Goal: Task Accomplishment & Management: Complete application form

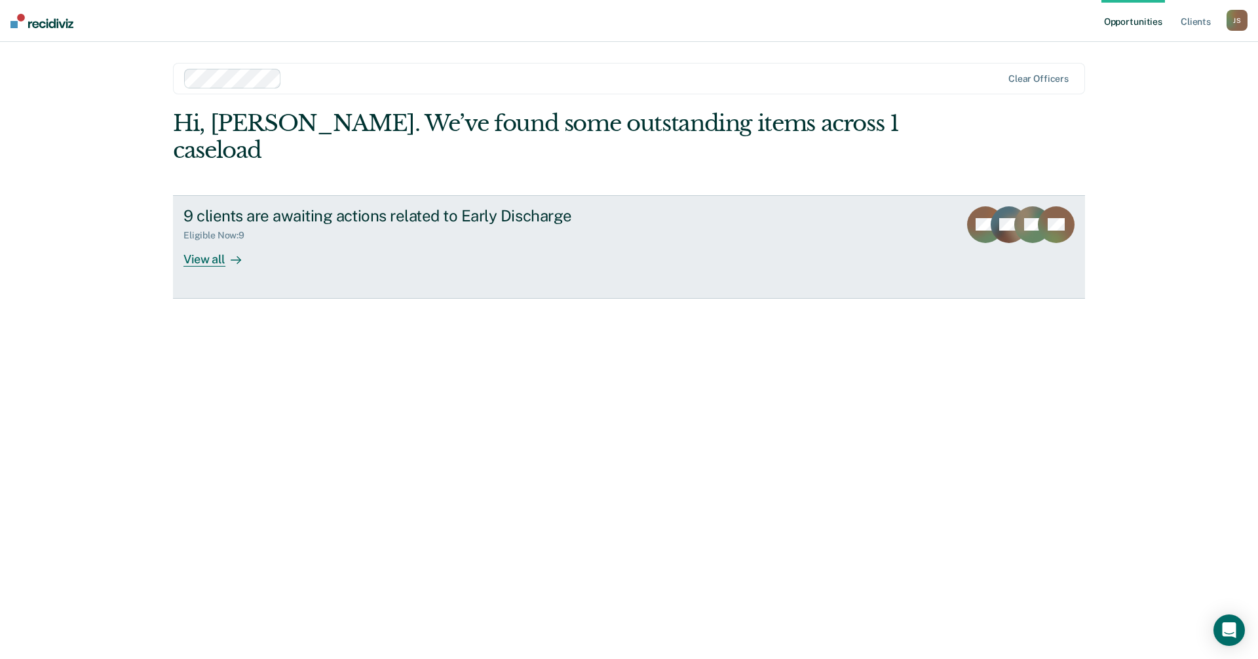
click at [241, 252] on div at bounding box center [233, 259] width 16 height 15
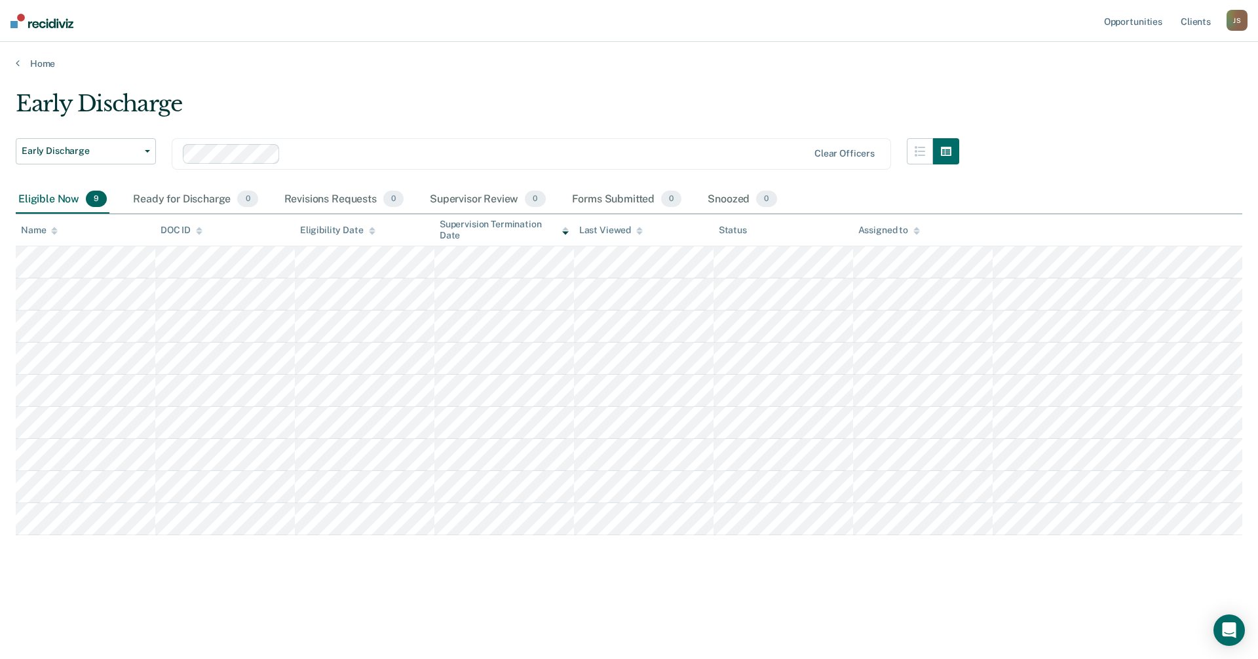
click at [83, 563] on div "Early Discharge Early Discharge Early Discharge Clear officers Eligible Now 9 R…" at bounding box center [629, 346] width 1227 height 512
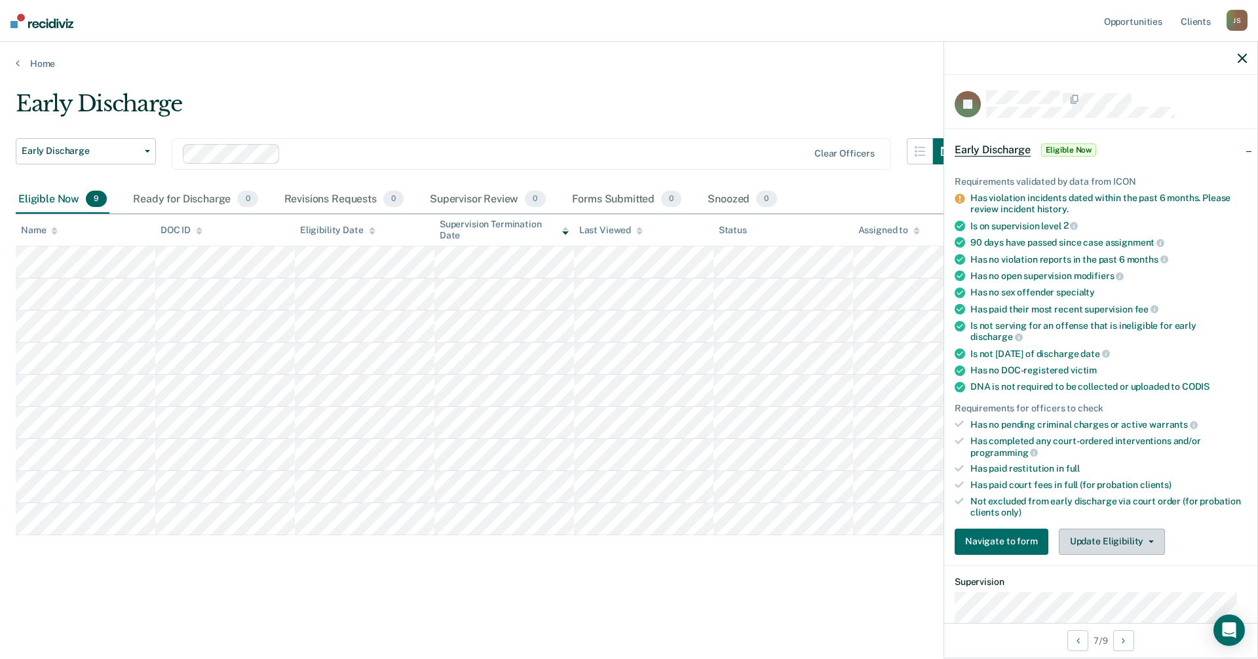
click at [1114, 533] on button "Update Eligibility" at bounding box center [1112, 542] width 106 height 26
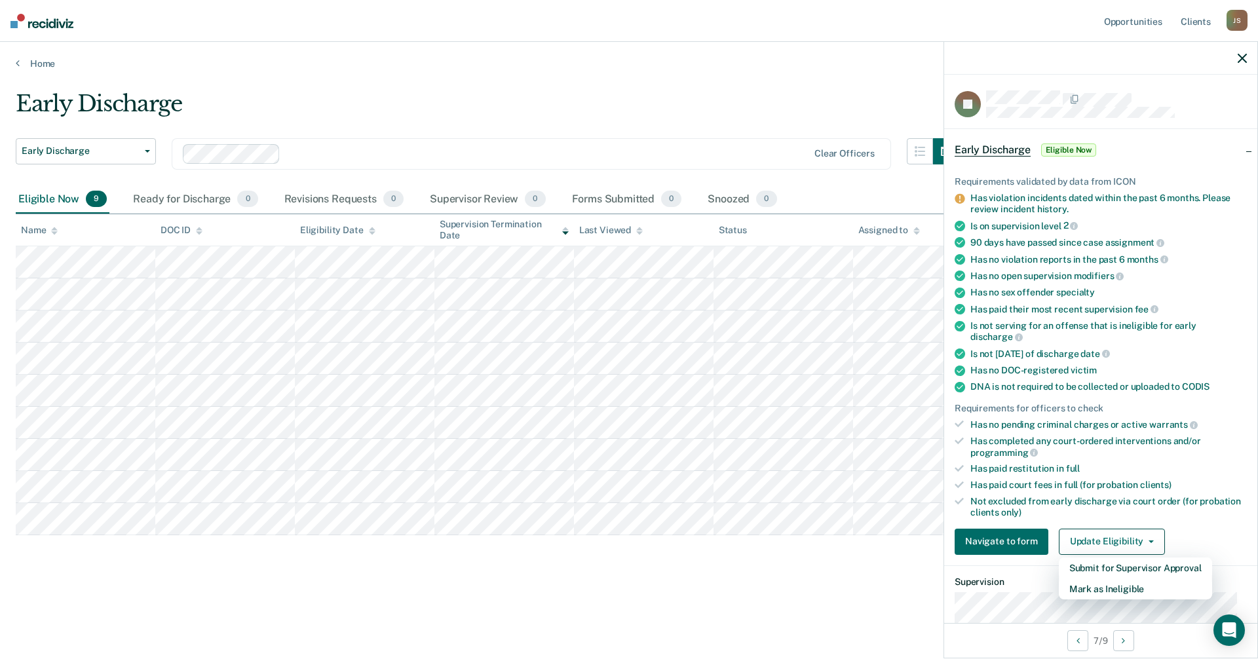
click at [1000, 203] on div "Has violation incidents dated within the past 6 months. Please review incident …" at bounding box center [1109, 204] width 277 height 22
click at [957, 197] on icon at bounding box center [960, 199] width 10 height 10
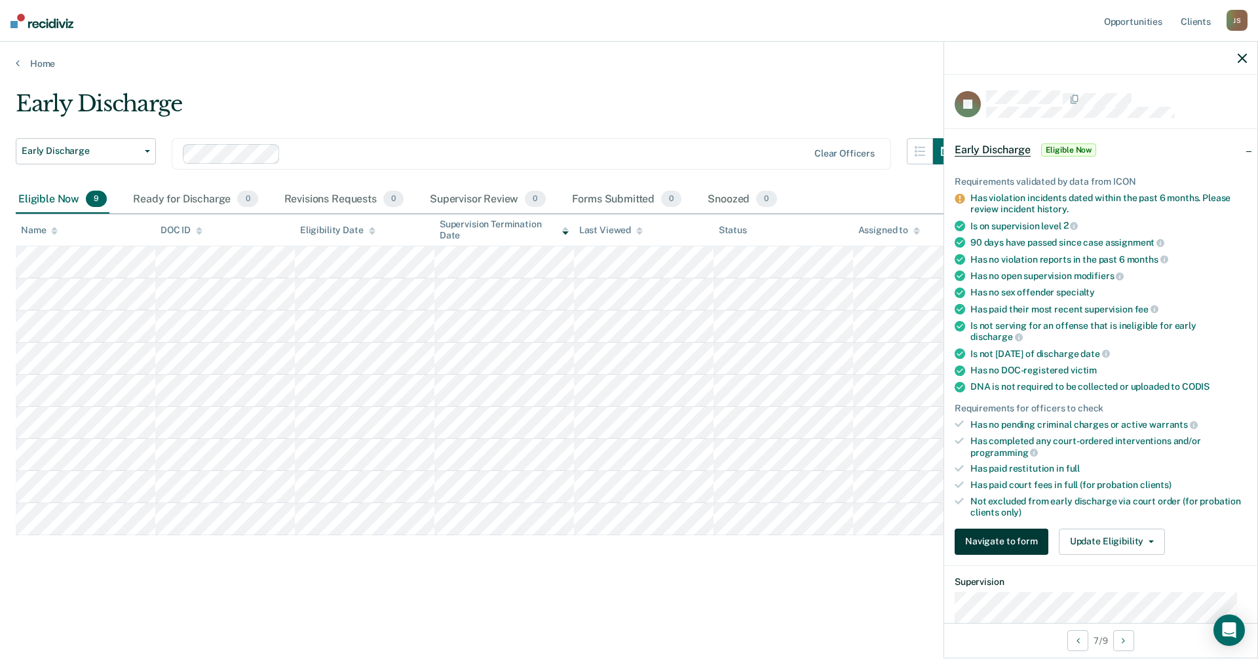
click at [1012, 543] on button "Navigate to form" at bounding box center [1002, 542] width 94 height 26
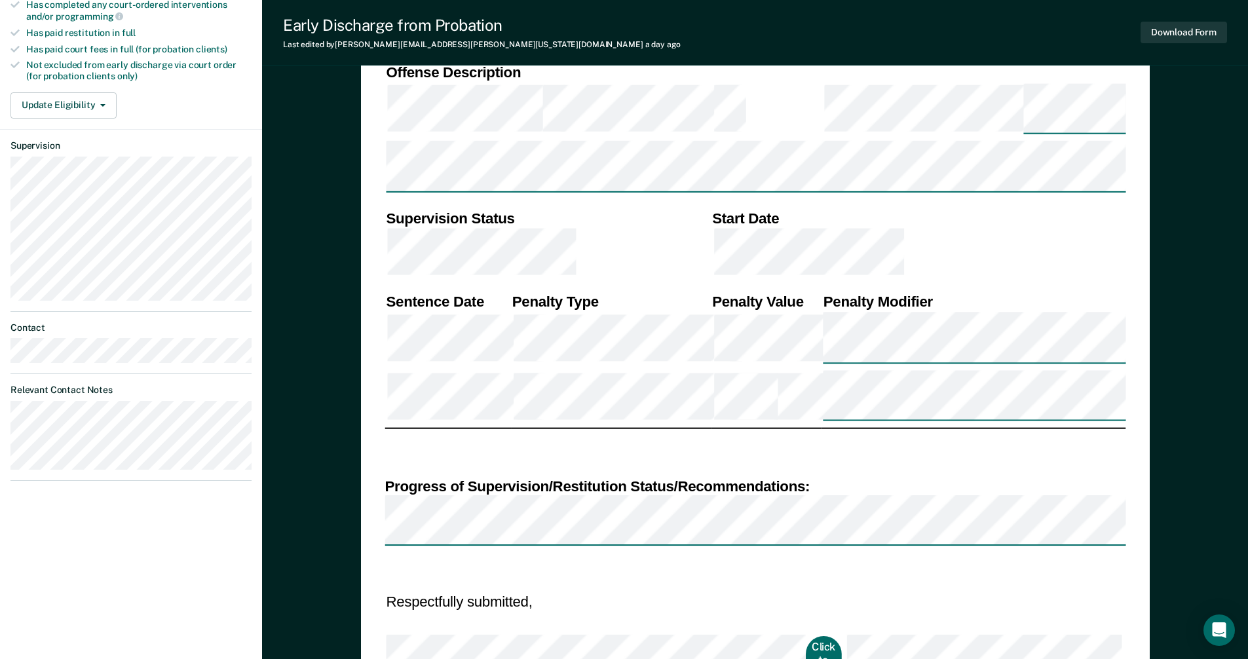
scroll to position [459, 0]
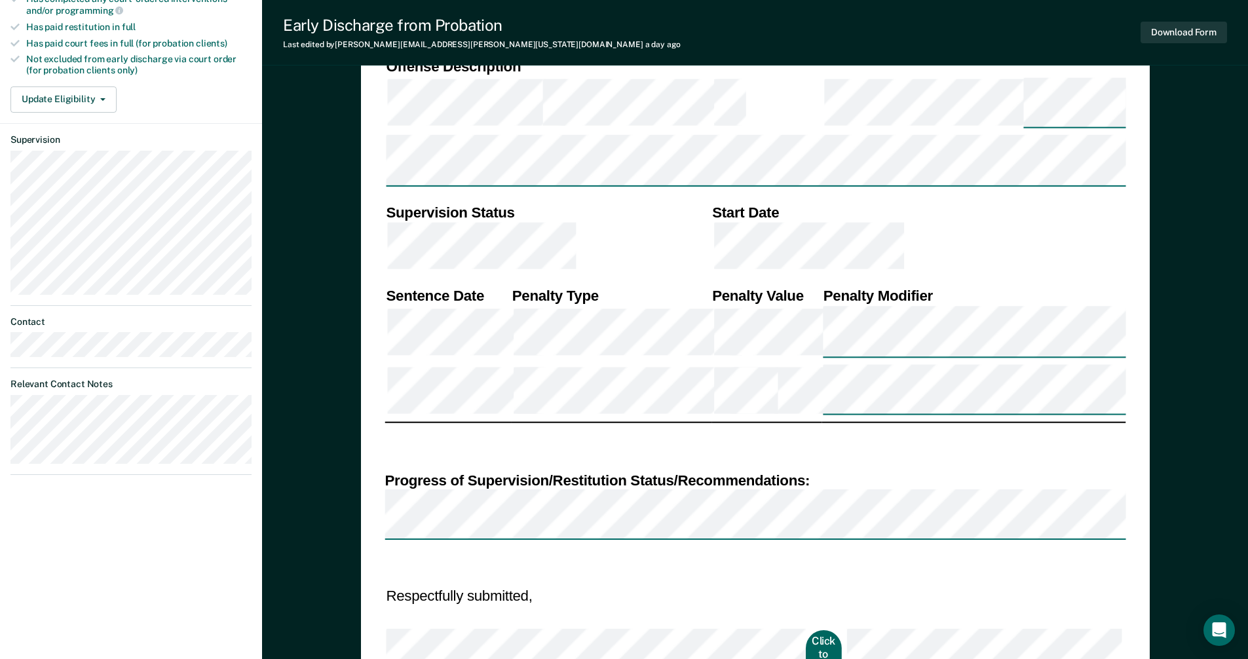
click at [806, 630] on button "Click to Sign" at bounding box center [823, 654] width 35 height 49
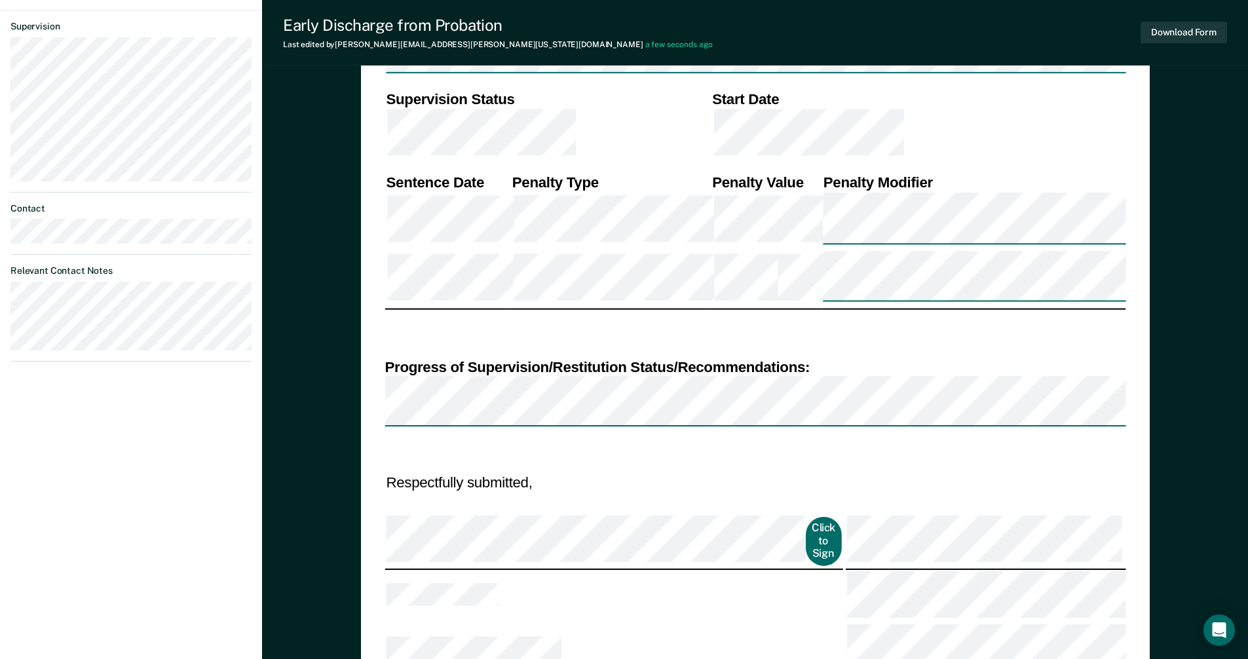
scroll to position [590, 0]
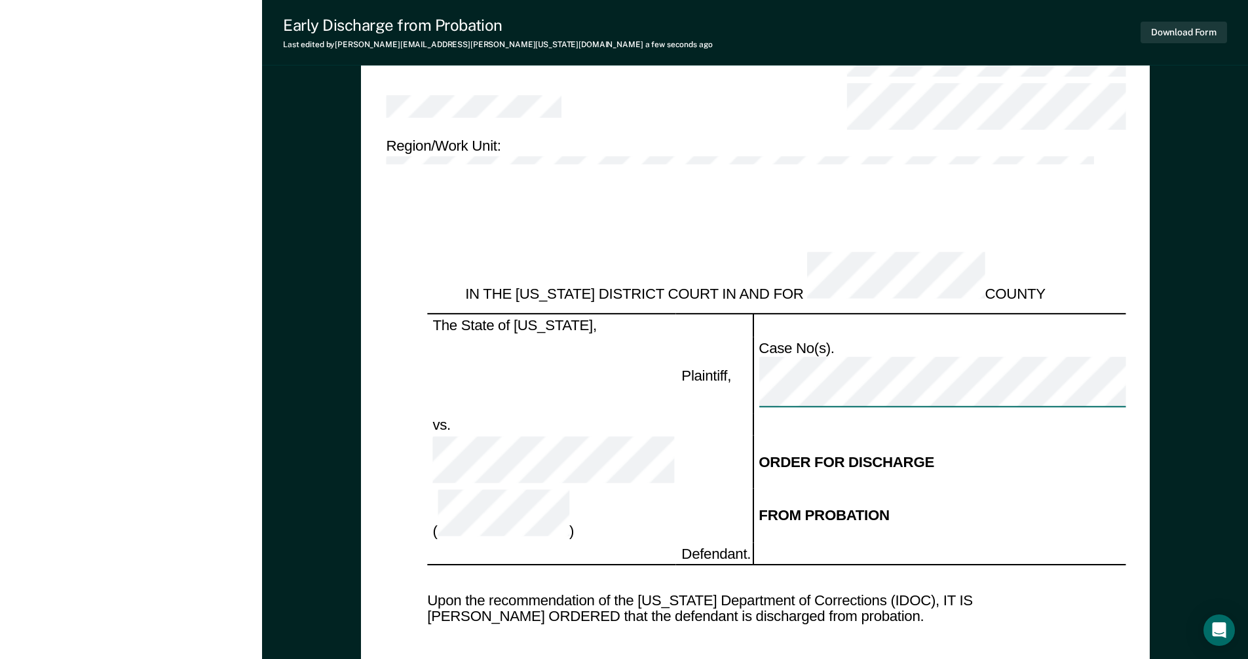
scroll to position [1114, 0]
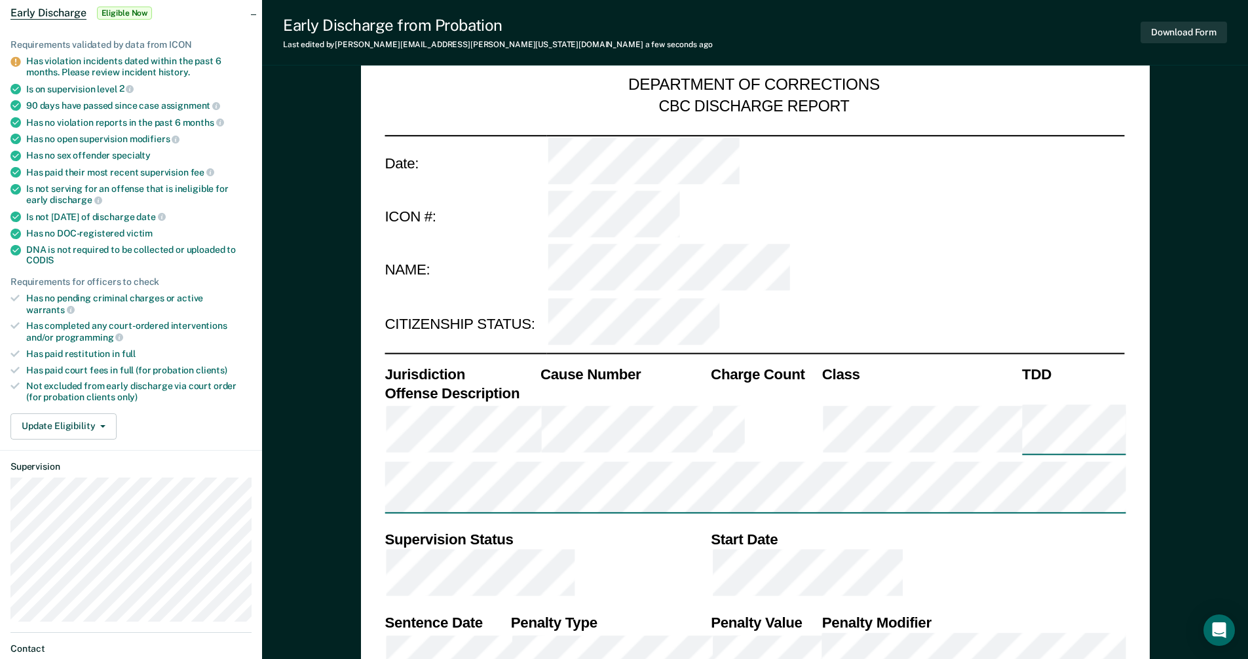
scroll to position [131, 0]
click at [1083, 550] on td at bounding box center [917, 577] width 415 height 54
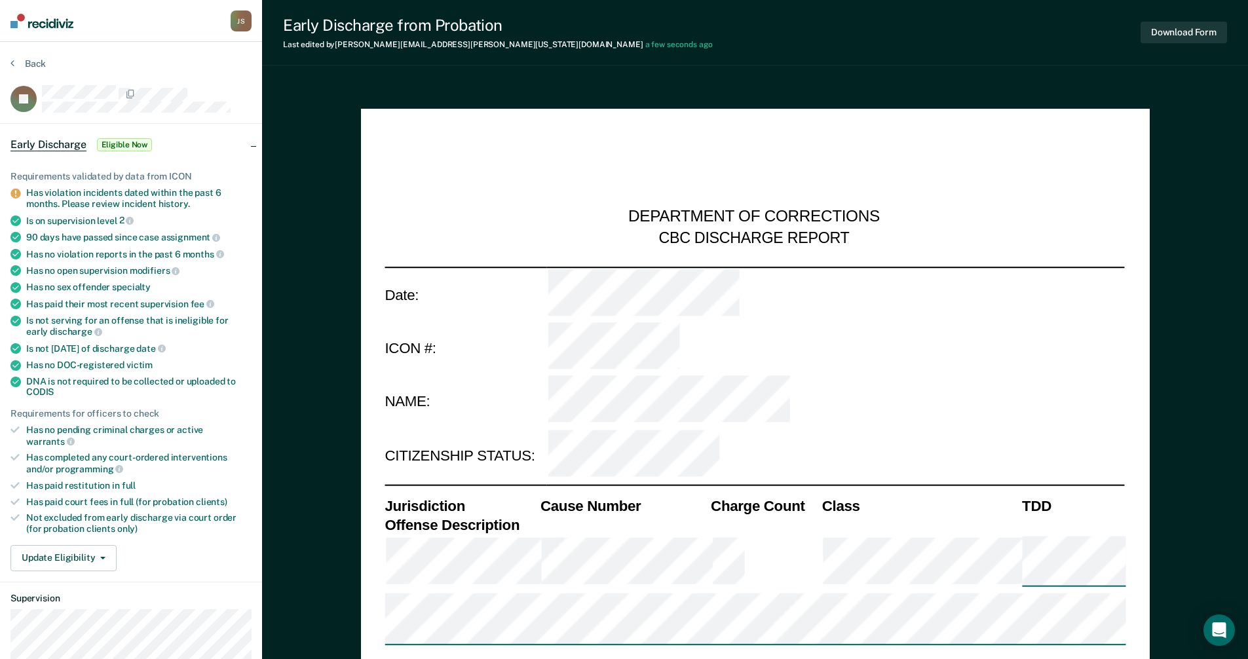
click at [56, 140] on span "Early Discharge" at bounding box center [48, 144] width 76 height 13
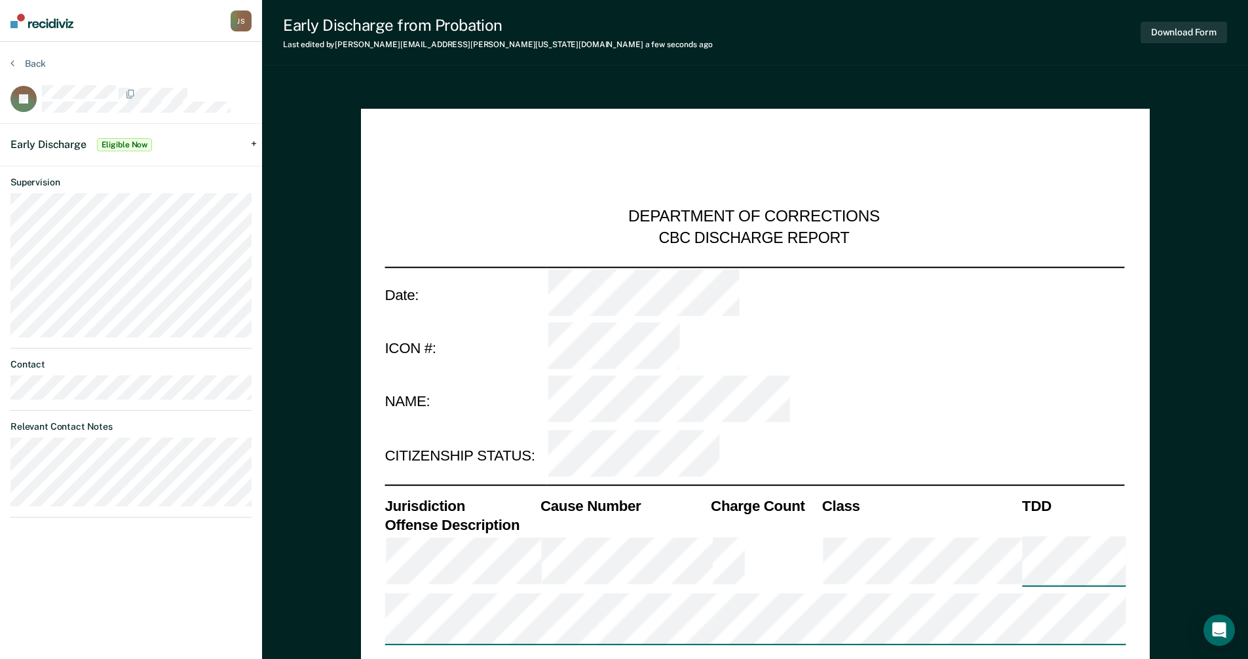
click at [56, 140] on span "Early Discharge" at bounding box center [48, 144] width 76 height 12
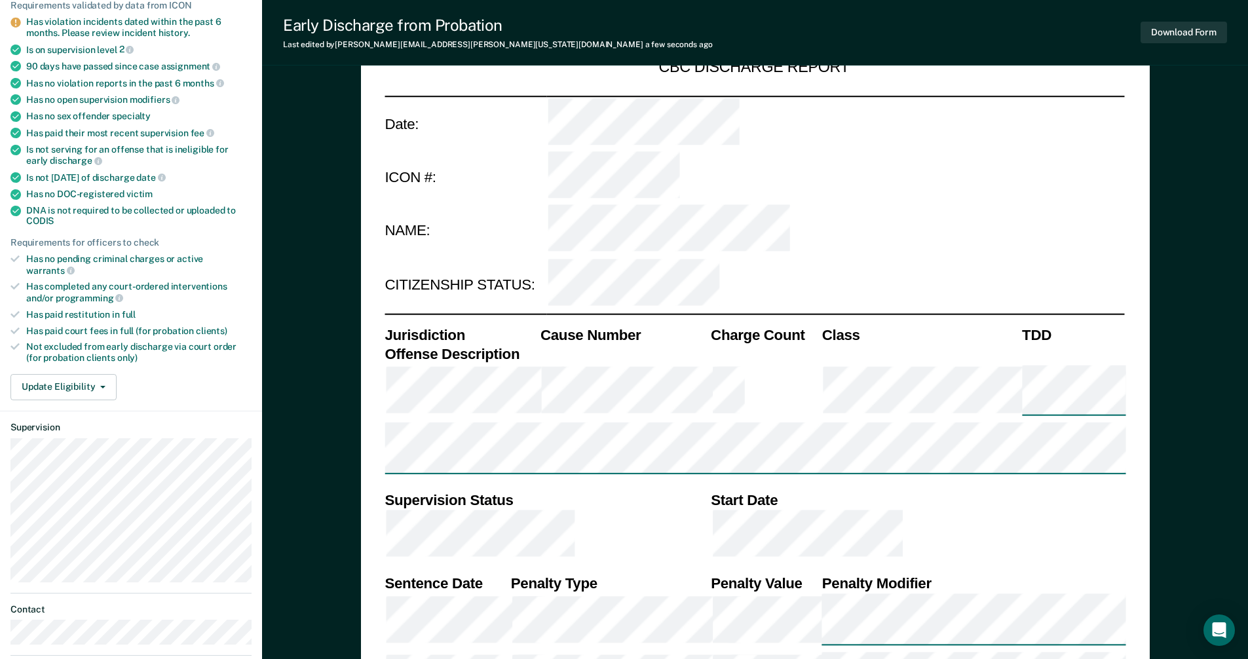
scroll to position [197, 0]
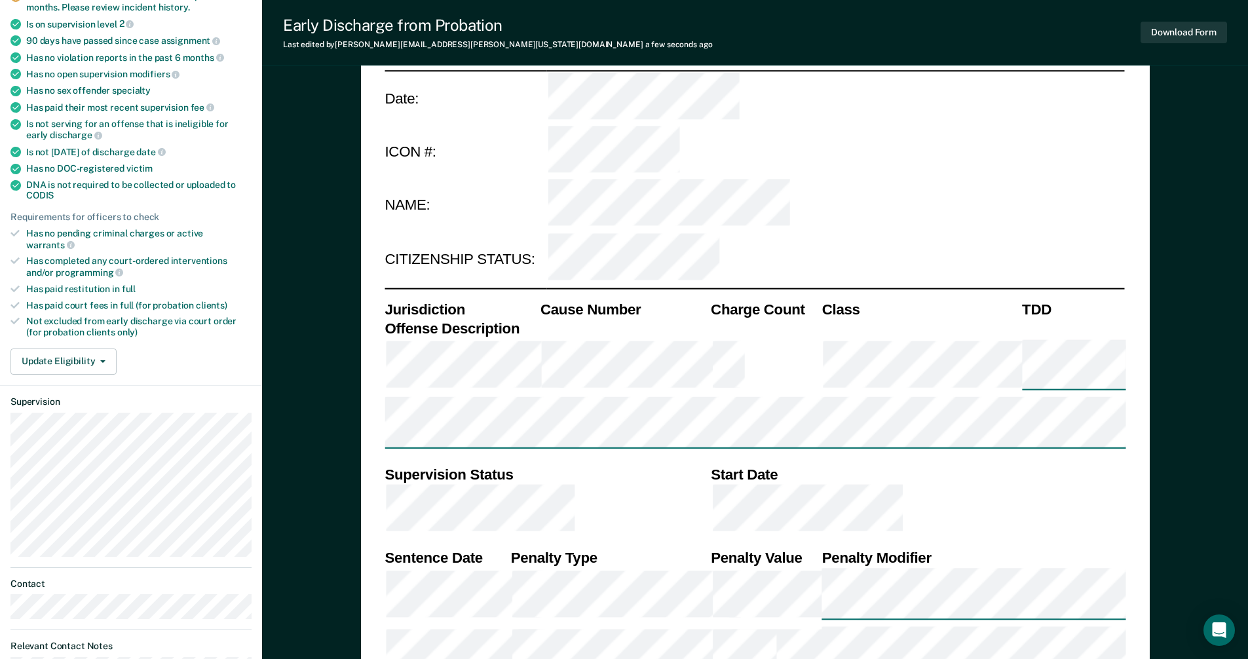
click at [185, 334] on div "Requirements validated by data from ICON Has violation incidents dated within t…" at bounding box center [131, 169] width 262 height 432
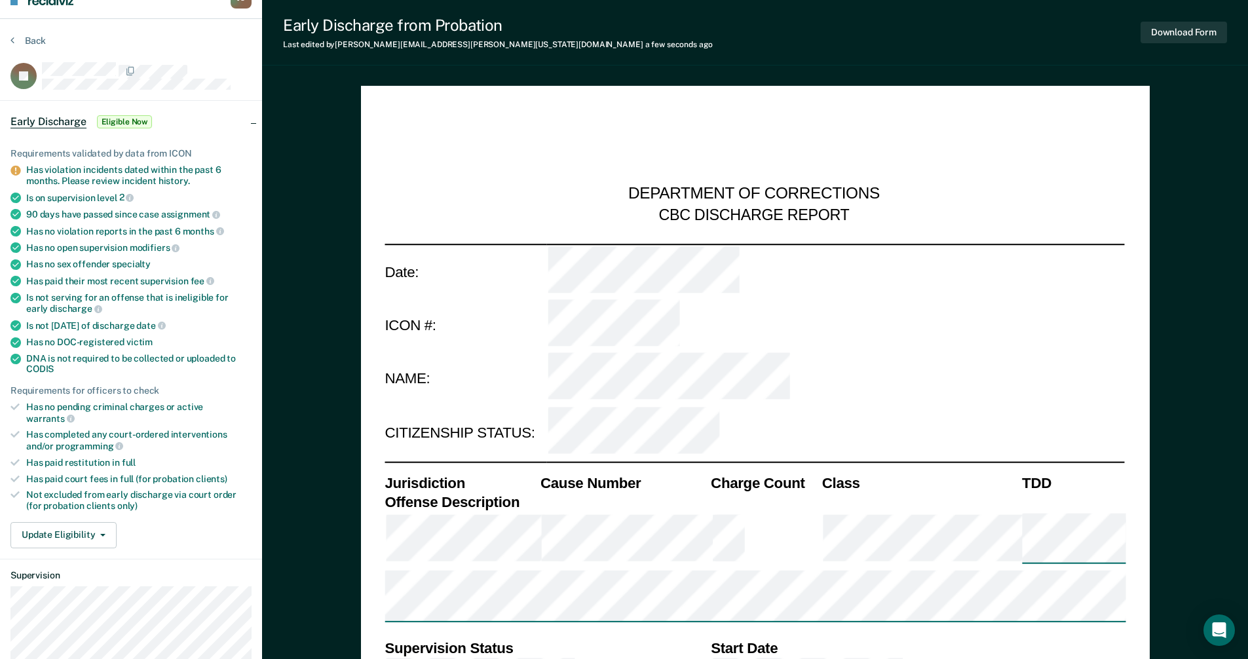
scroll to position [0, 0]
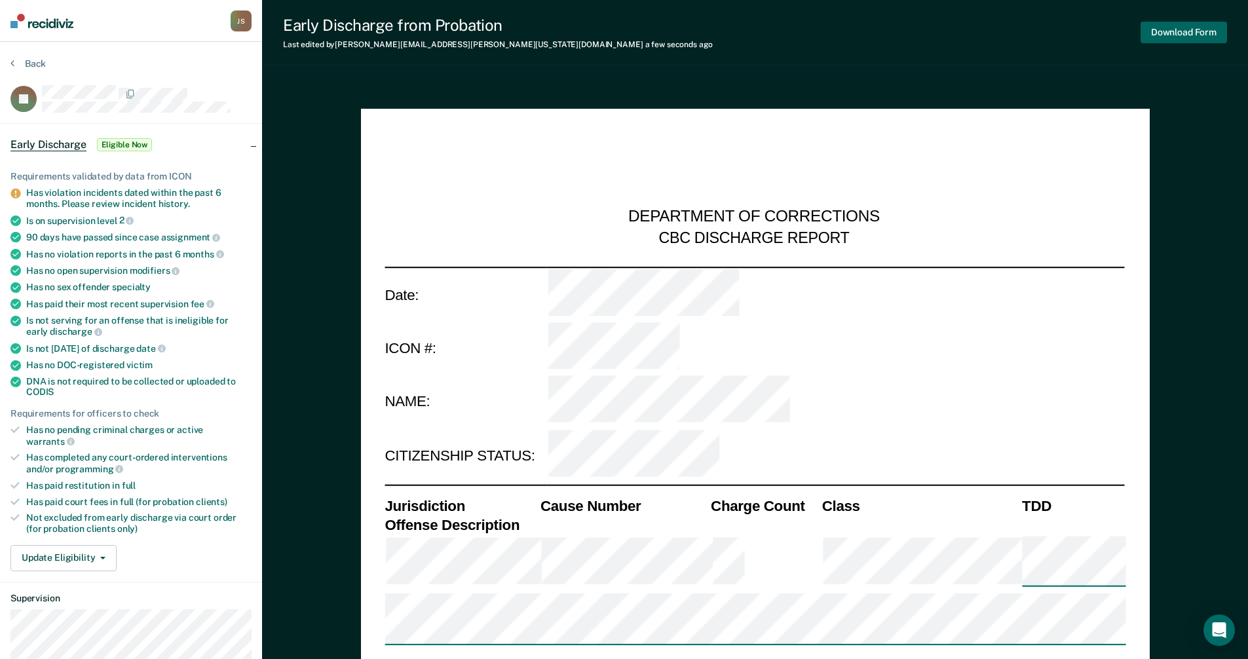
click at [1175, 30] on button "Download Form" at bounding box center [1184, 33] width 87 height 22
click at [20, 63] on button "Back" at bounding box center [27, 64] width 35 height 12
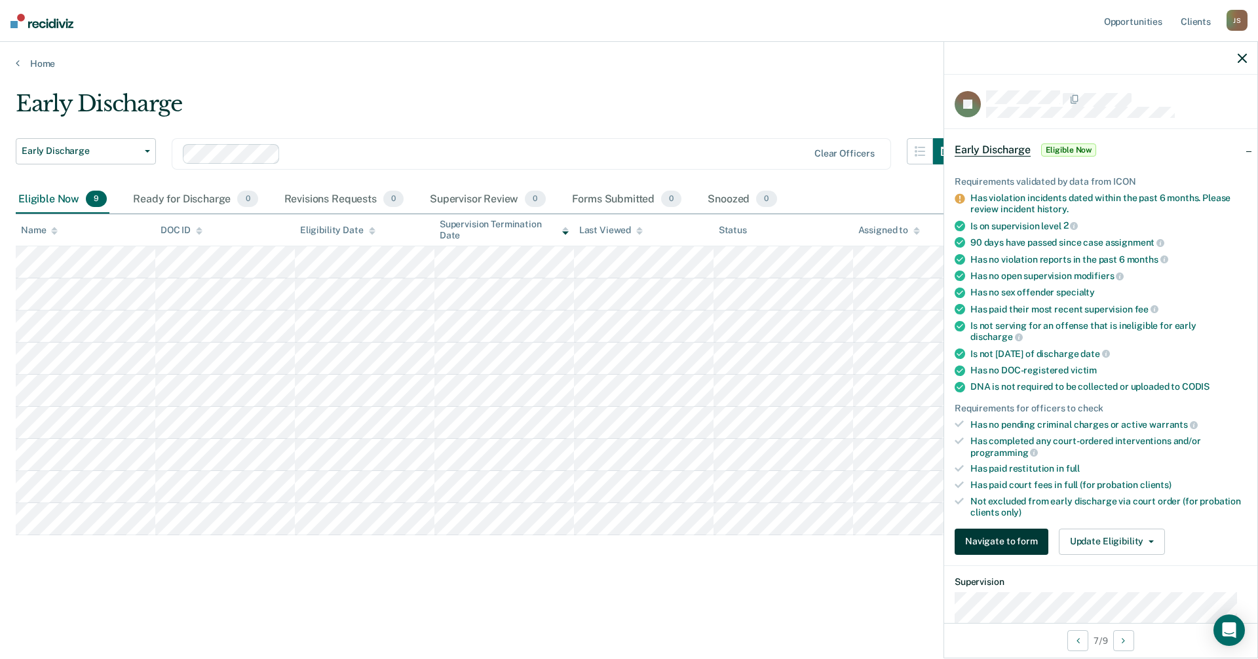
click at [1006, 540] on button "Navigate to form" at bounding box center [1002, 542] width 94 height 26
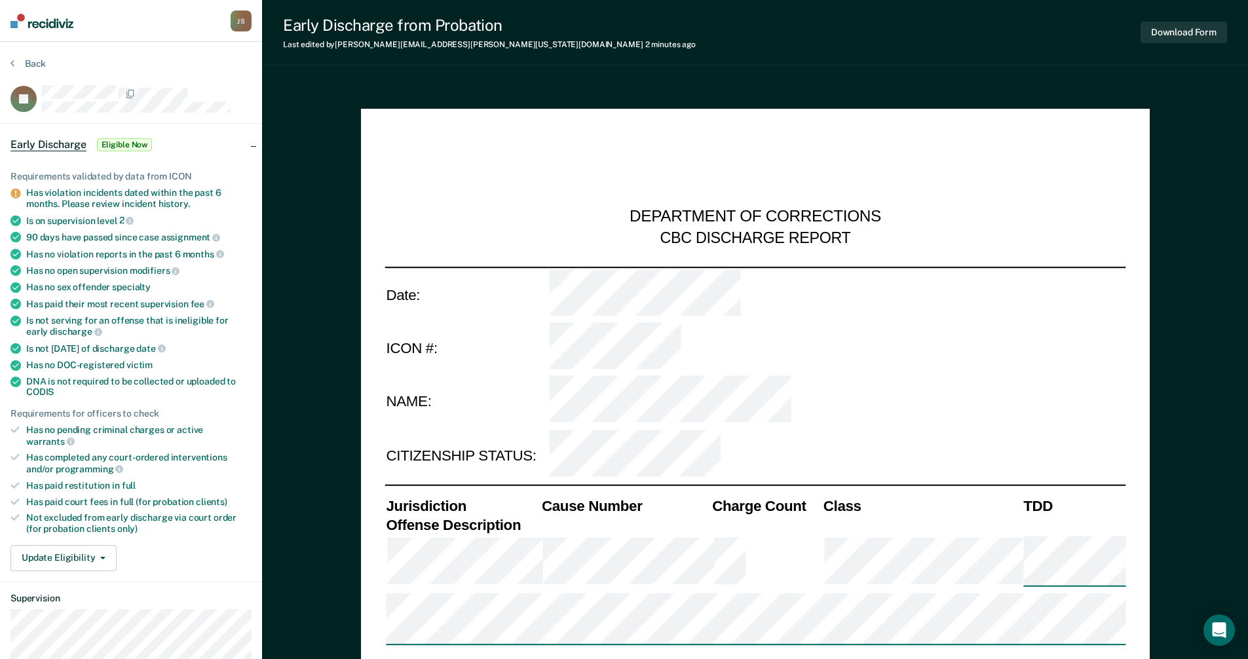
type textarea "x"
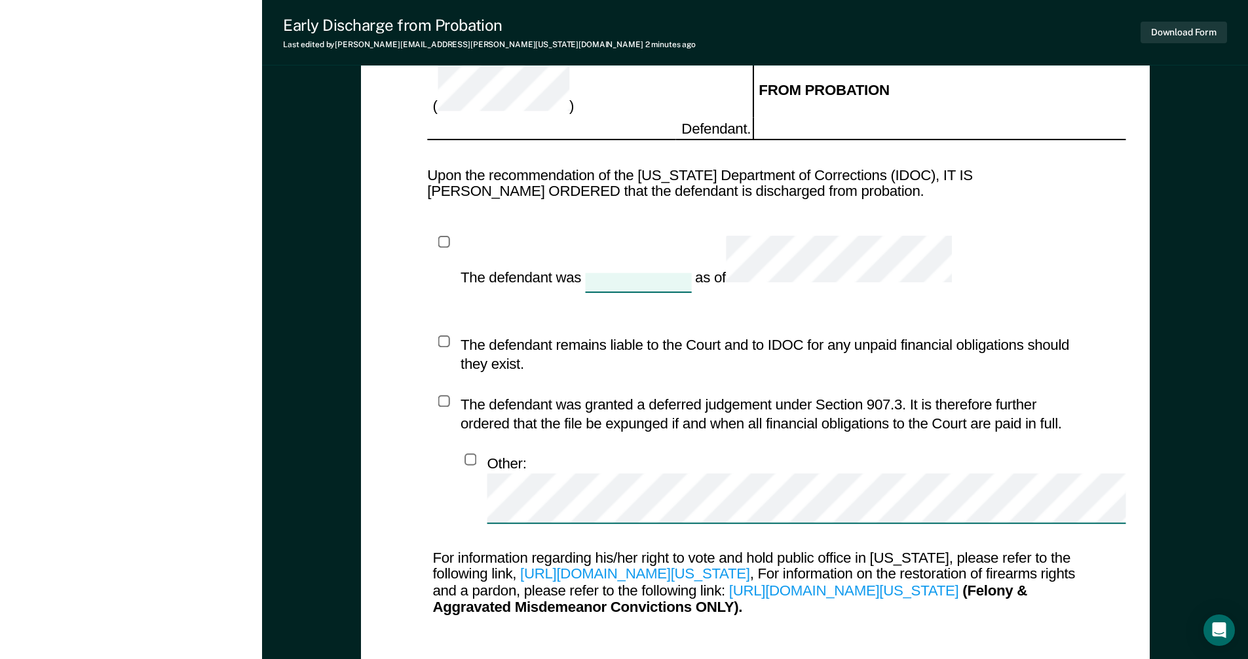
scroll to position [1025, 0]
